Goal: Entertainment & Leisure: Consume media (video, audio)

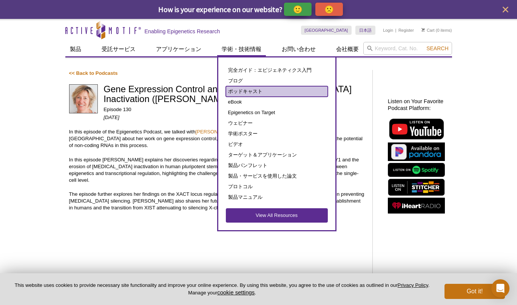
click at [242, 92] on link "ポッドキャスト" at bounding box center [277, 91] width 102 height 11
click at [245, 92] on link "ポッドキャスト" at bounding box center [277, 91] width 102 height 11
click at [241, 91] on link "ポッドキャスト" at bounding box center [277, 91] width 102 height 11
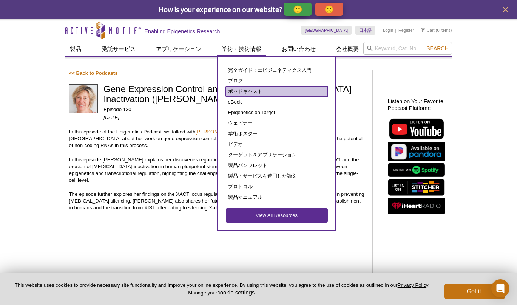
click at [241, 91] on link "ポッドキャスト" at bounding box center [277, 91] width 102 height 11
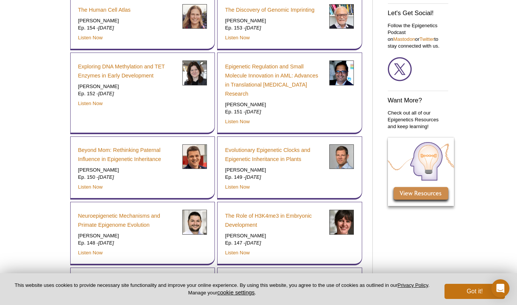
scroll to position [386, 0]
